Goal: Information Seeking & Learning: Learn about a topic

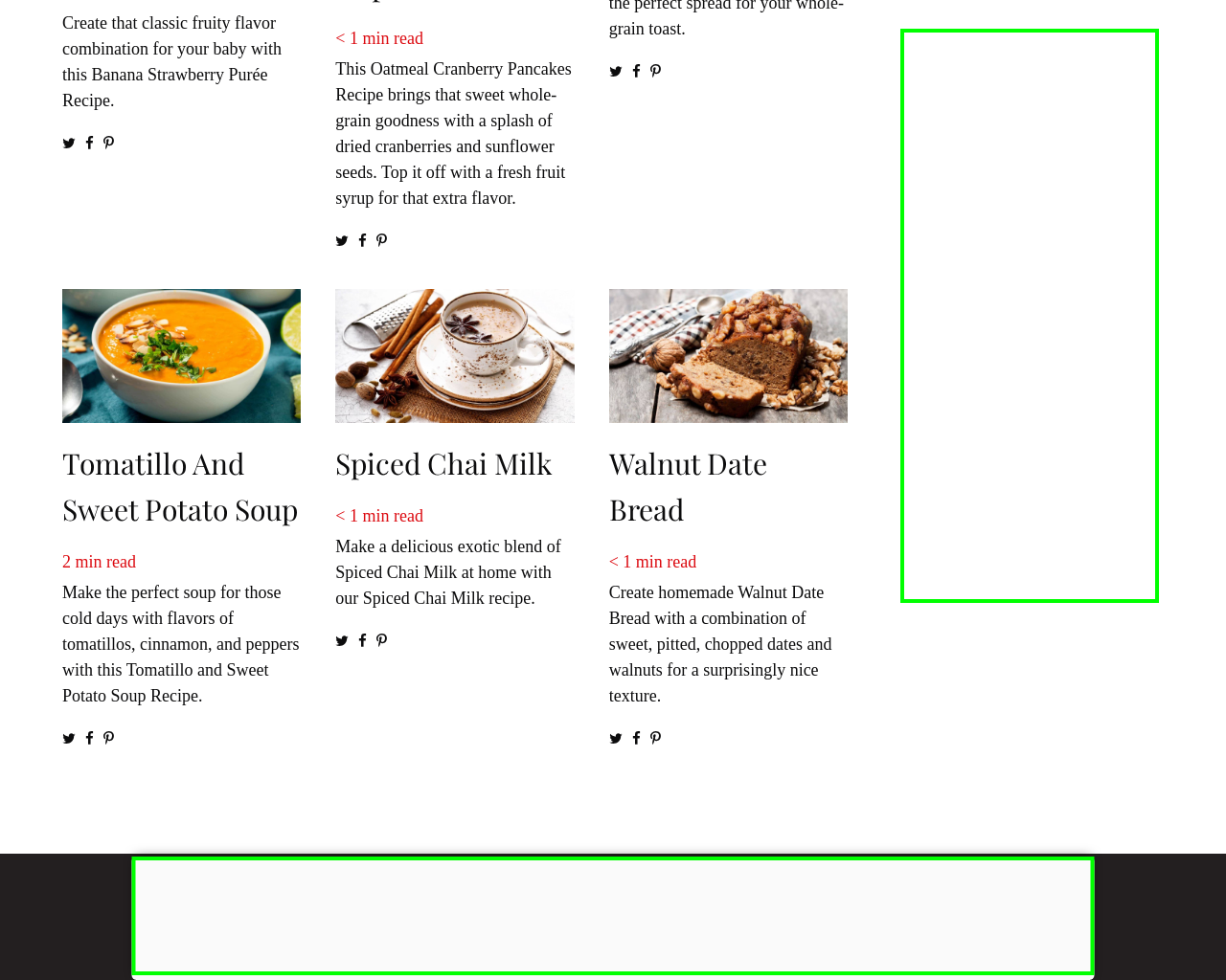
scroll to position [2609, 0]
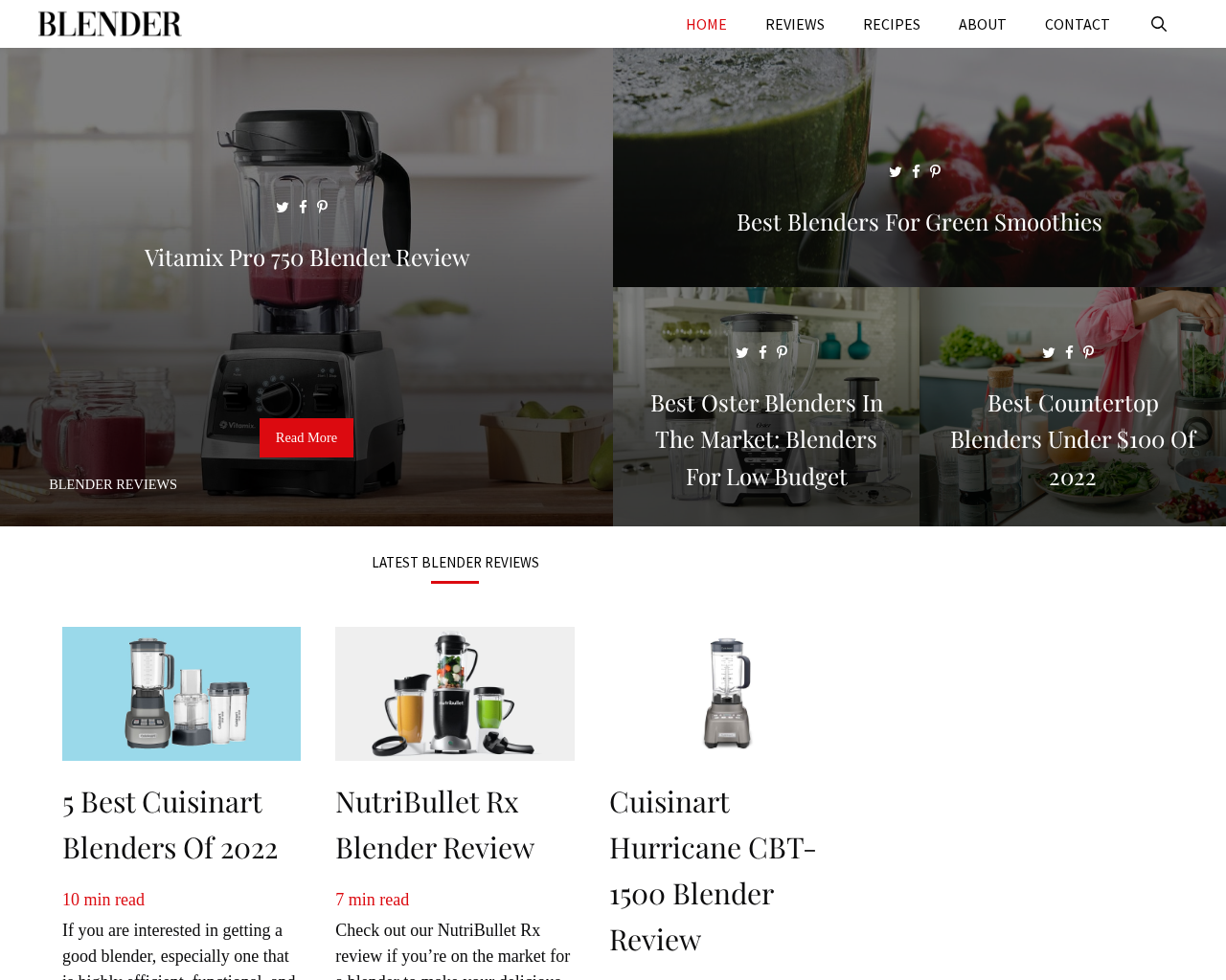
scroll to position [2750, 0]
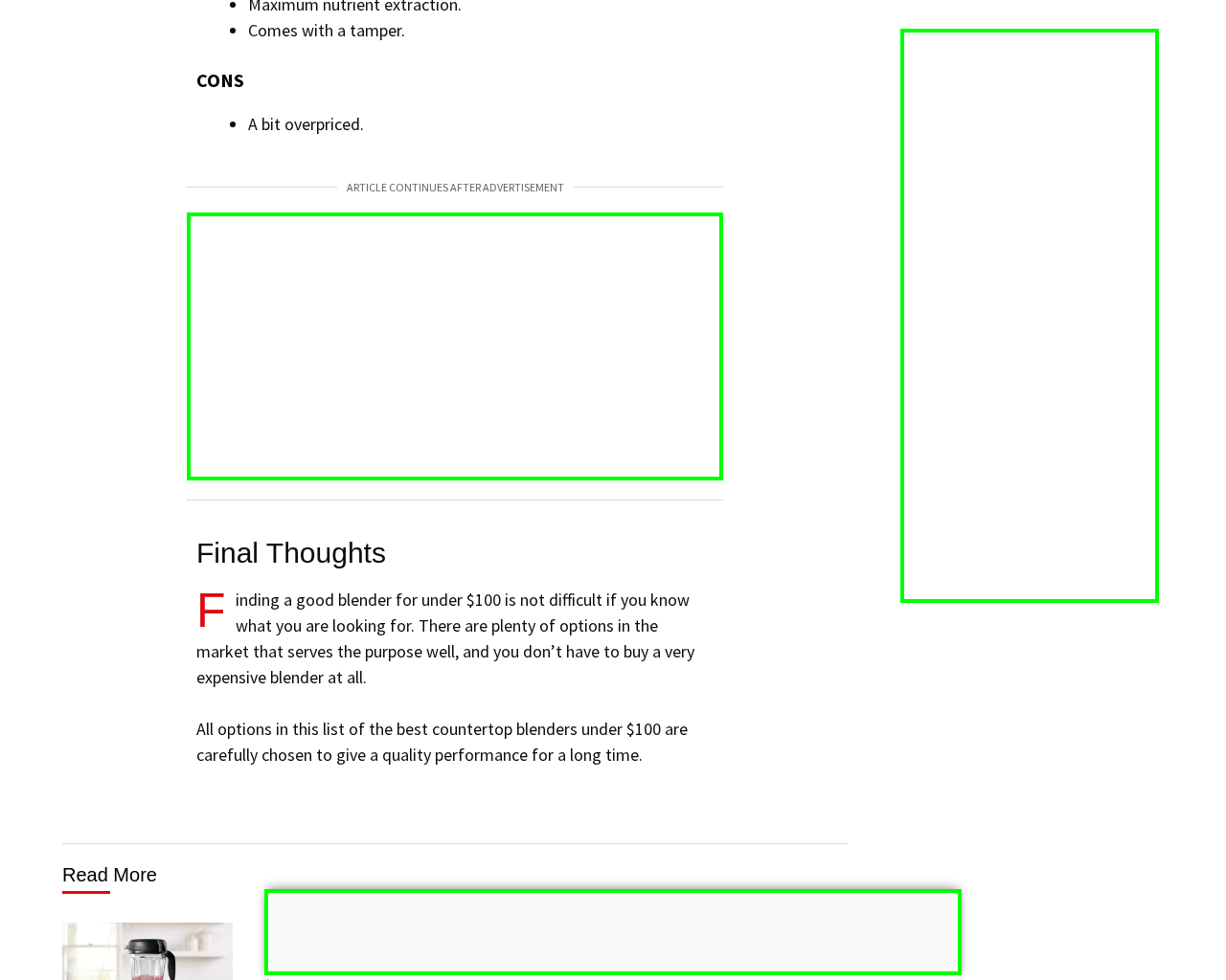
scroll to position [12921, 0]
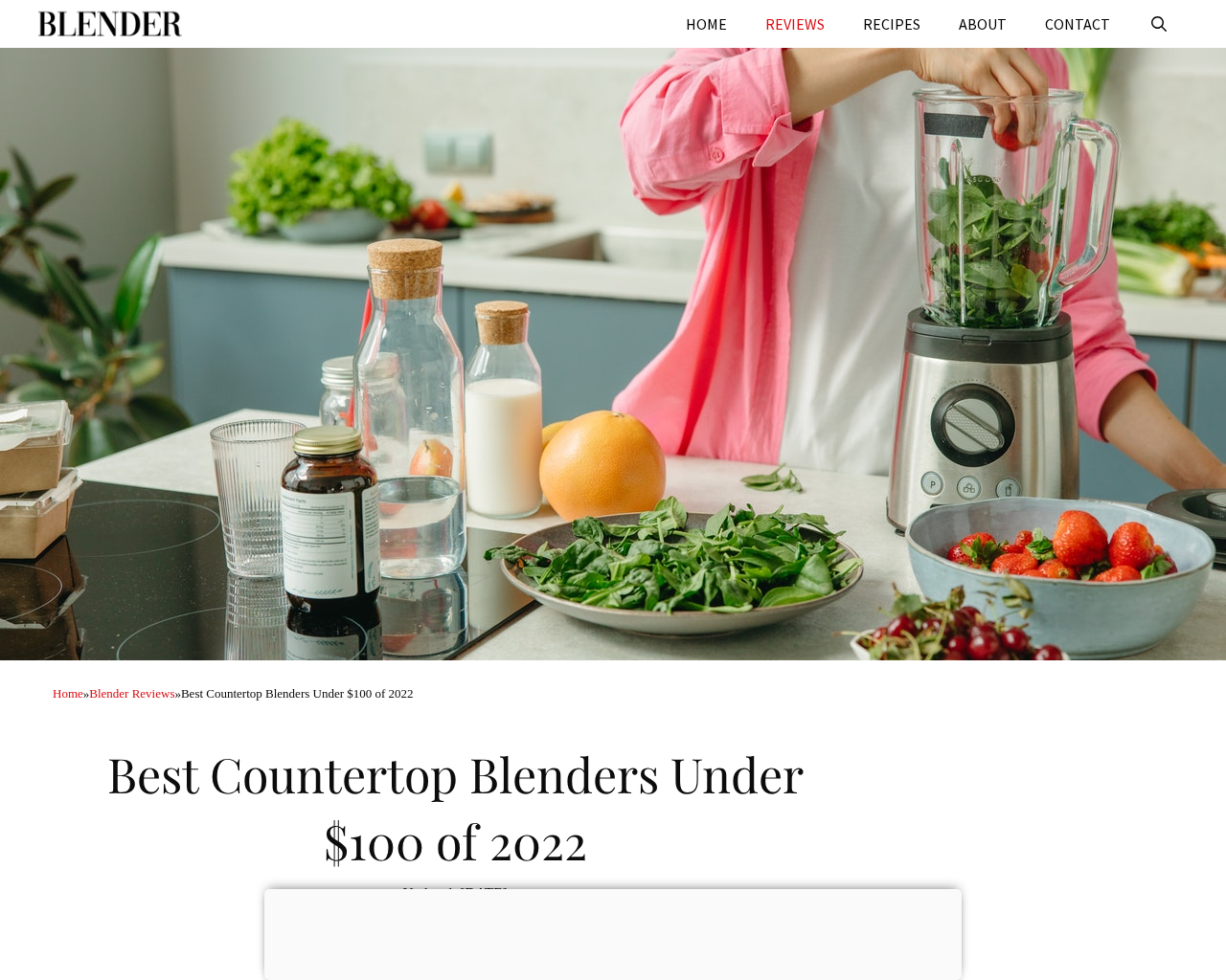
scroll to position [12819, 0]
